Goal: Information Seeking & Learning: Learn about a topic

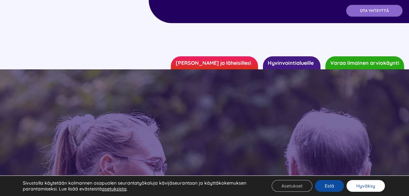
scroll to position [228, 0]
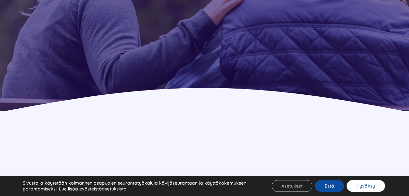
drag, startPoint x: 373, startPoint y: 182, endPoint x: 364, endPoint y: 180, distance: 9.4
click at [373, 182] on button "Hyväksy" at bounding box center [365, 186] width 38 height 12
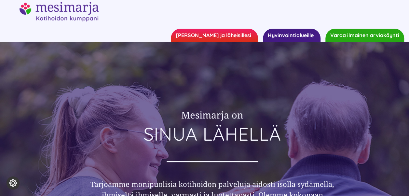
scroll to position [0, 0]
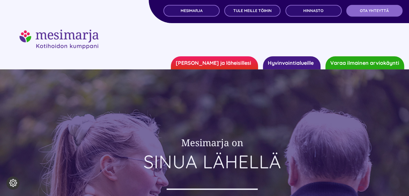
click at [236, 61] on link "[PERSON_NAME] ja läheisillesi" at bounding box center [214, 62] width 87 height 13
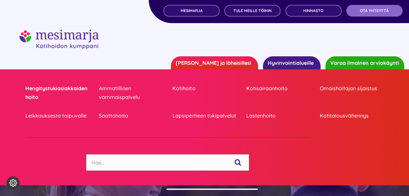
click at [68, 87] on link "Hengitystukiasiakkaiden hoito" at bounding box center [57, 93] width 64 height 18
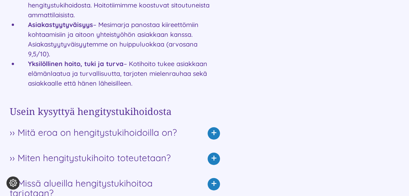
scroll to position [748, 0]
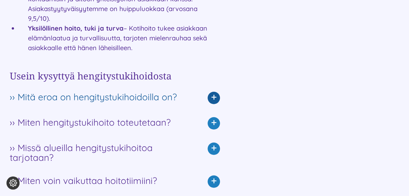
click at [215, 96] on icon at bounding box center [213, 98] width 12 height 12
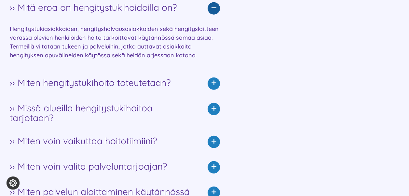
scroll to position [846, 0]
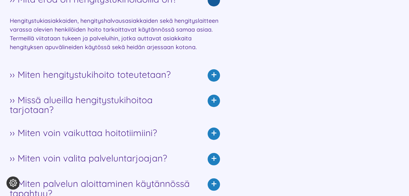
click at [219, 76] on icon at bounding box center [213, 75] width 12 height 12
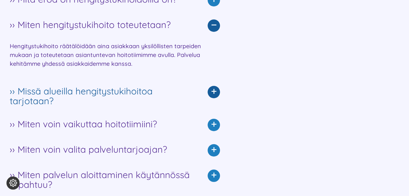
click at [217, 88] on icon at bounding box center [213, 92] width 12 height 12
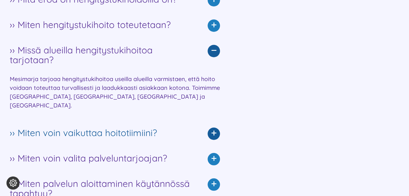
click at [213, 127] on icon at bounding box center [213, 133] width 12 height 12
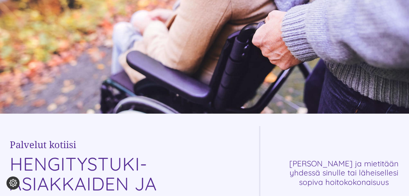
scroll to position [0, 0]
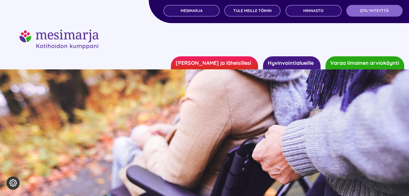
click at [287, 62] on link "Hyvinvointialueille" at bounding box center [292, 62] width 58 height 13
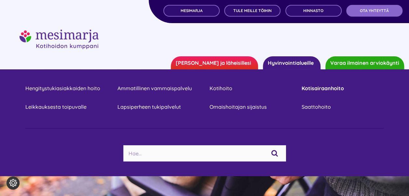
click at [314, 91] on link "Kotisairaanhoito" at bounding box center [342, 88] width 82 height 9
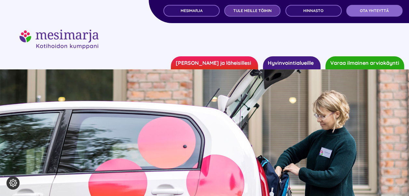
click at [256, 9] on span "TULE MEILLE TÖIHIN" at bounding box center [252, 10] width 38 height 5
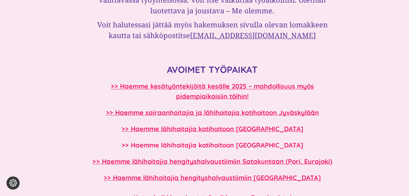
scroll to position [358, 0]
